Goal: Book appointment/travel/reservation: Book appointment/travel/reservation

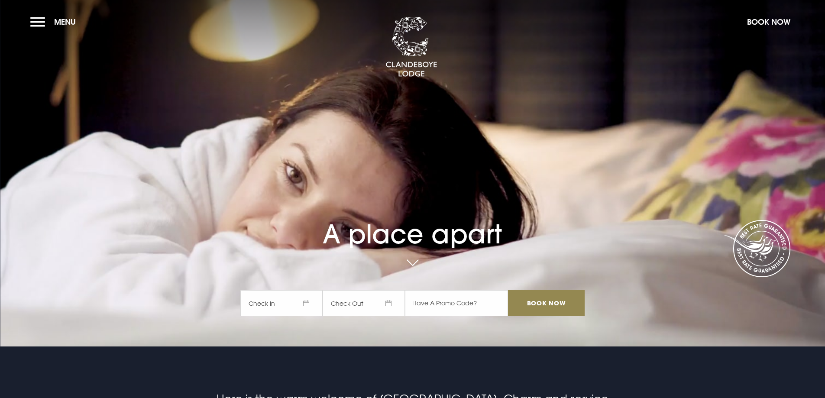
click at [290, 306] on span "Check In" at bounding box center [281, 303] width 82 height 26
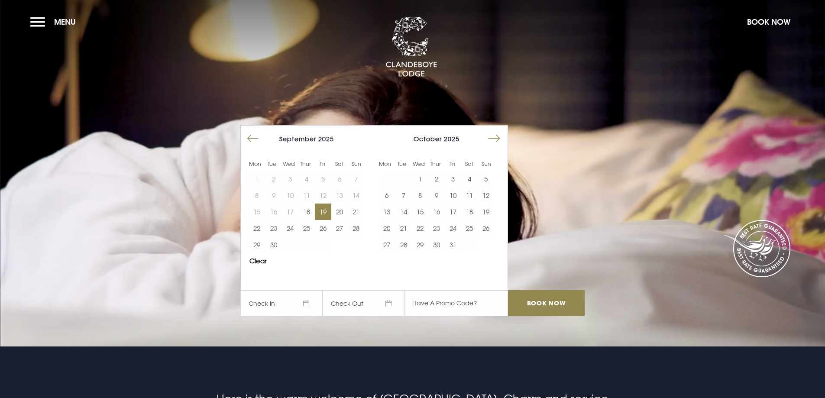
click at [328, 211] on button "19" at bounding box center [323, 212] width 16 height 16
click at [344, 211] on button "20" at bounding box center [339, 212] width 16 height 16
click at [545, 304] on input "Book Now" at bounding box center [546, 303] width 76 height 26
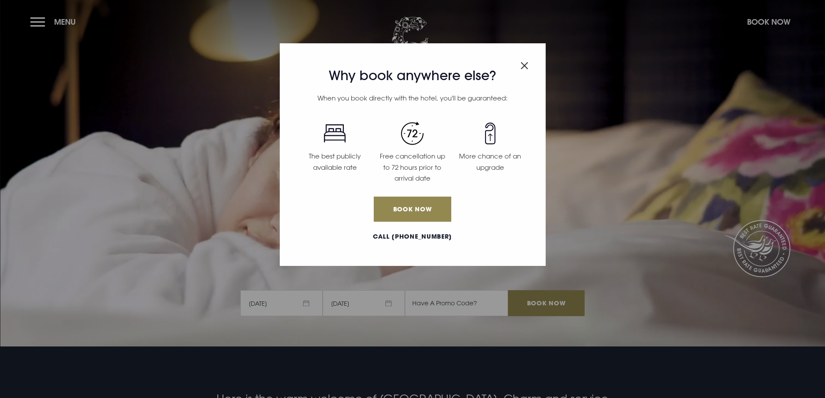
click at [524, 65] on img "Close modal" at bounding box center [525, 65] width 8 height 7
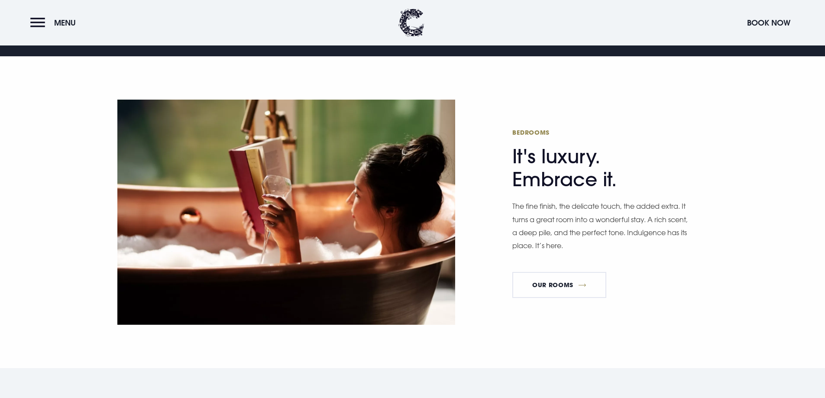
scroll to position [260, 0]
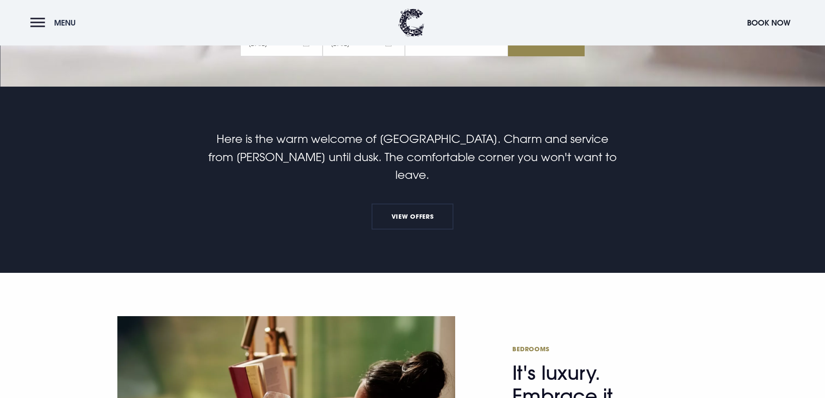
click at [39, 24] on button "Menu" at bounding box center [55, 22] width 50 height 19
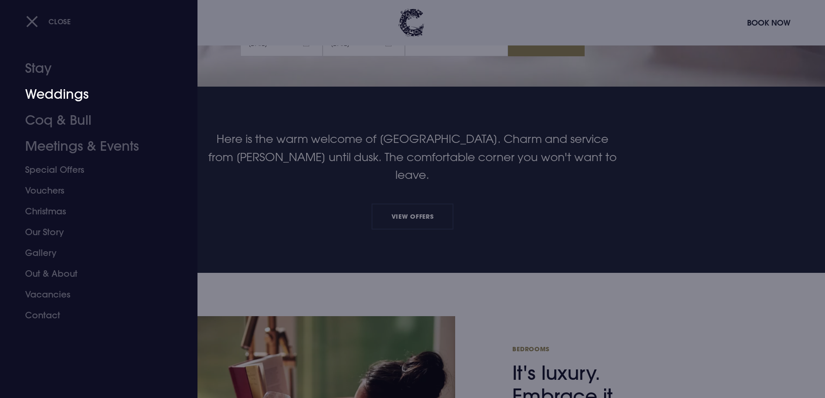
click at [58, 95] on link "Weddings" at bounding box center [93, 94] width 137 height 26
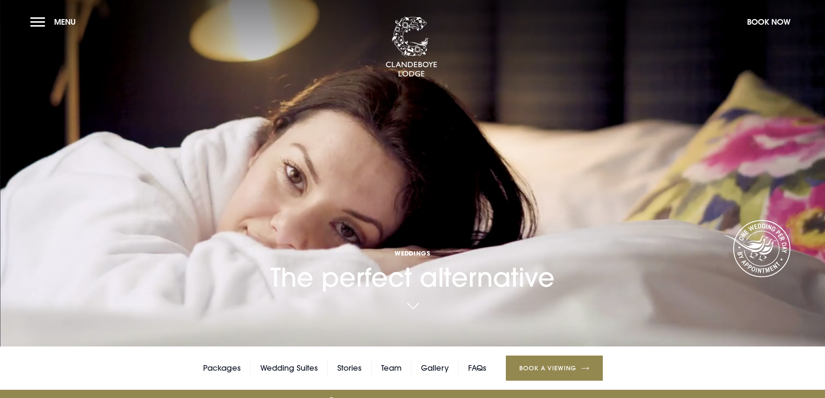
click at [555, 367] on link "Book a Viewing" at bounding box center [554, 368] width 97 height 25
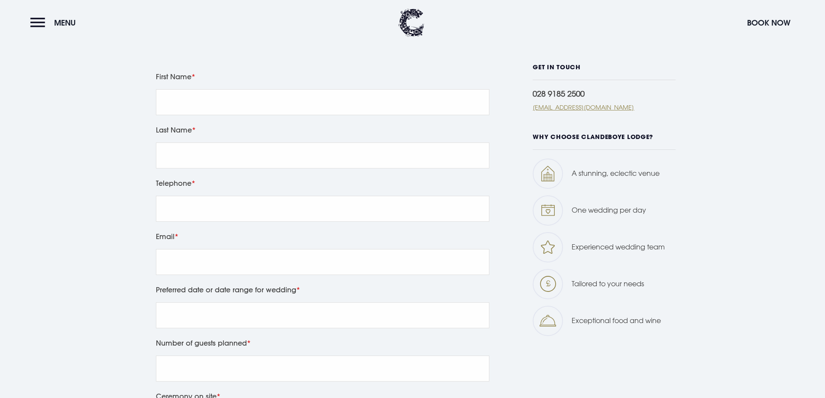
scroll to position [390, 0]
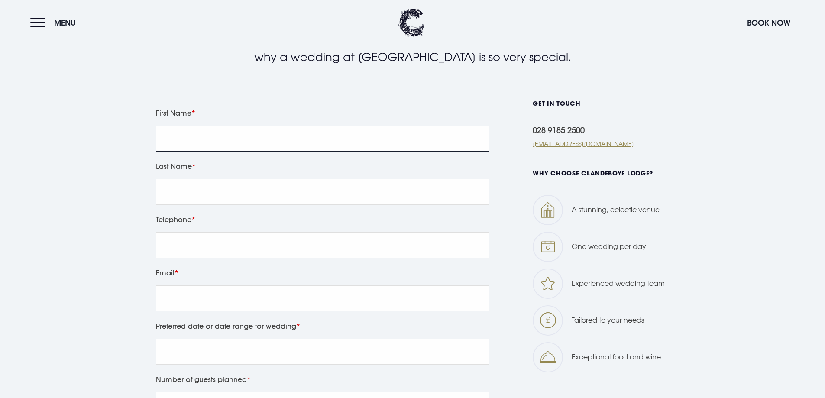
click at [178, 138] on input "First Name" at bounding box center [323, 139] width 334 height 26
type input "Chris"
click at [187, 191] on input "Last Name" at bounding box center [323, 192] width 334 height 26
type input "White"
click at [198, 248] on input "Telephone" at bounding box center [323, 245] width 334 height 26
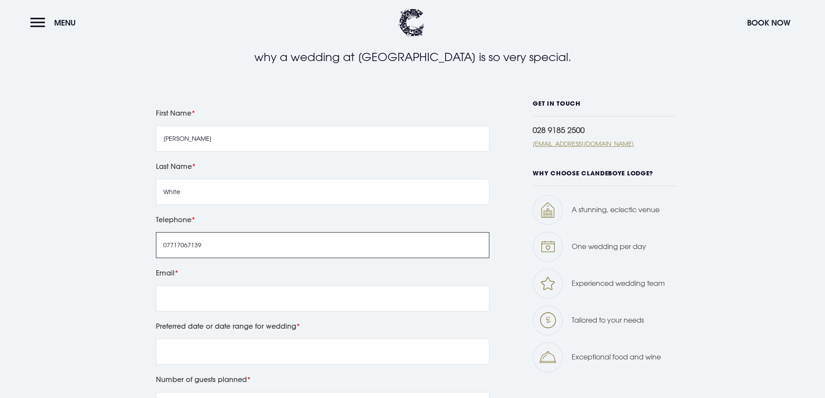
type input "07717067139"
click at [209, 299] on input "Email" at bounding box center [323, 299] width 334 height 26
type input "csgwhite51@gmail.com"
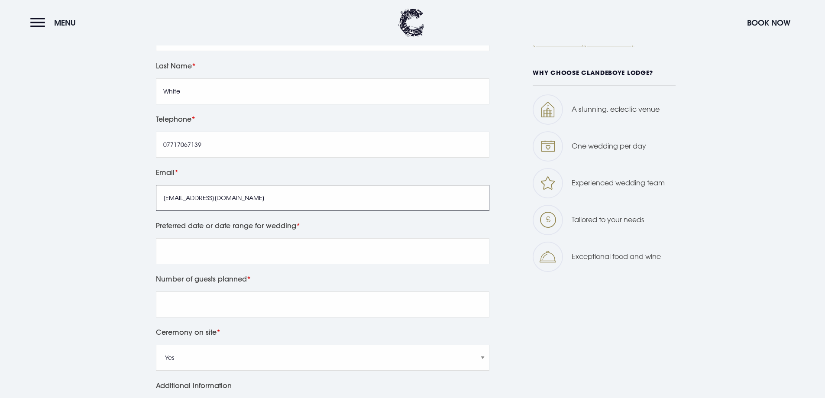
scroll to position [520, 0]
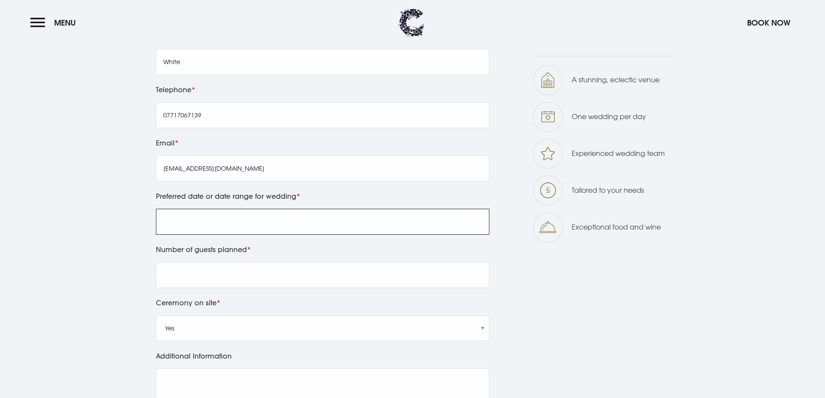
click at [201, 222] on input "Preferred date or date range for wedding" at bounding box center [323, 222] width 334 height 26
type input "December/January"
click at [221, 279] on input "Number of guests planned" at bounding box center [323, 275] width 334 height 26
type input "Around 50"
click at [482, 328] on select "Yes No" at bounding box center [323, 328] width 334 height 26
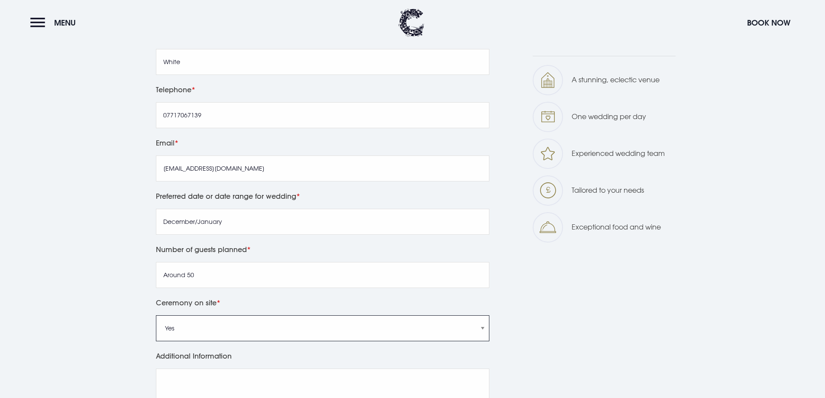
select select "No"
click at [156, 315] on select "Yes No" at bounding box center [323, 328] width 334 height 26
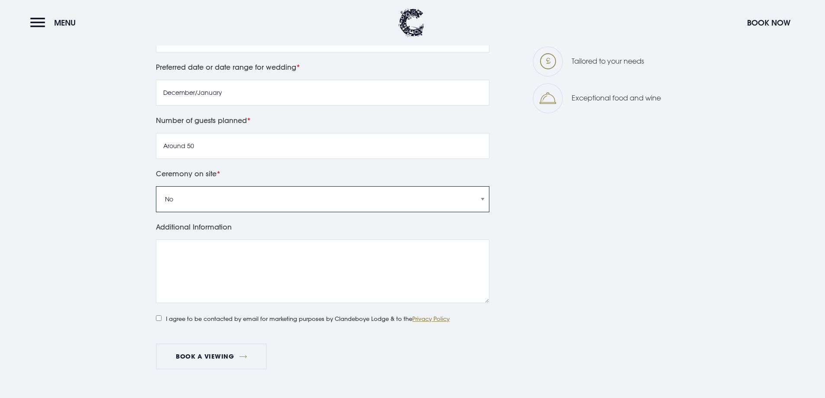
scroll to position [650, 0]
click at [187, 251] on textarea "Additional Information" at bounding box center [323, 271] width 334 height 64
type textarea "Small family wedding."
click at [157, 318] on input "I agree to be contacted by email for marketing purposes by Clandeboye Lodge & t…" at bounding box center [159, 318] width 6 height 6
checkbox input "true"
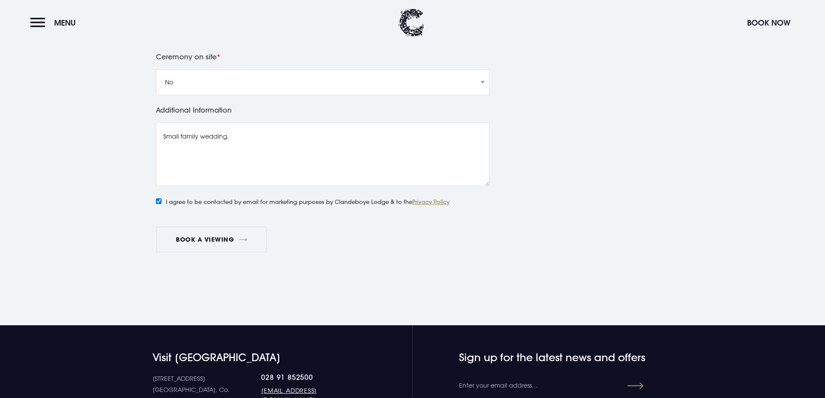
scroll to position [780, 0]
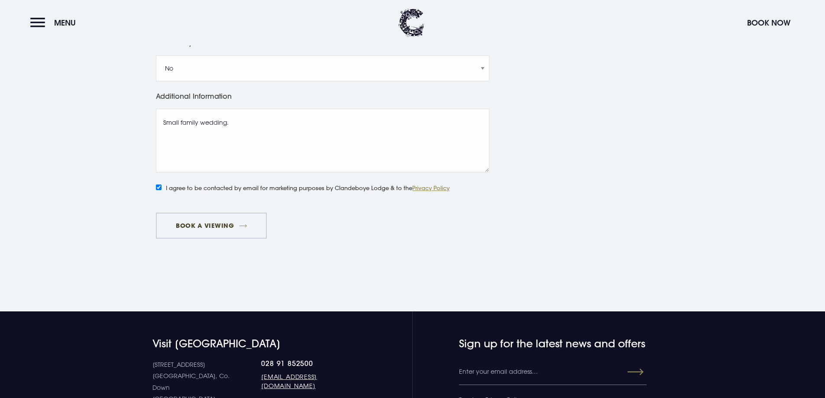
click at [208, 226] on button "Book a viewing" at bounding box center [211, 226] width 111 height 26
